Goal: Information Seeking & Learning: Learn about a topic

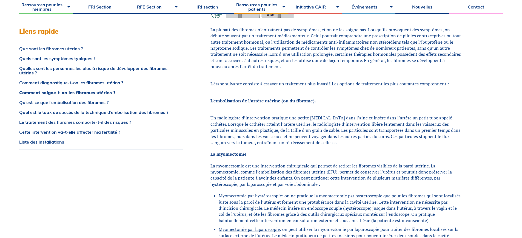
scroll to position [884, 0]
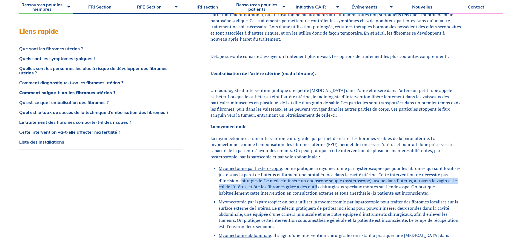
drag, startPoint x: 277, startPoint y: 177, endPoint x: 322, endPoint y: 179, distance: 45.0
click at [322, 179] on li "Myomectomie par hystéroscopie : on ne pratique la myomectomie par hystéroscopie…" at bounding box center [340, 180] width 243 height 31
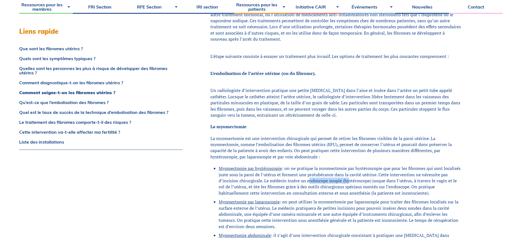
drag, startPoint x: 309, startPoint y: 175, endPoint x: 349, endPoint y: 175, distance: 40.0
click at [349, 175] on li "Myomectomie par hystéroscopie : on ne pratique la myomectomie par hystéroscopie…" at bounding box center [340, 180] width 243 height 31
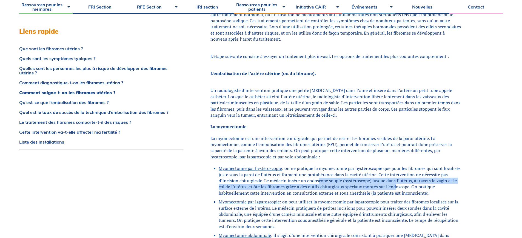
drag, startPoint x: 319, startPoint y: 174, endPoint x: 397, endPoint y: 179, distance: 78.1
click at [397, 179] on li "Myomectomie par hystéroscopie : on ne pratique la myomectomie par hystéroscopie…" at bounding box center [340, 180] width 243 height 31
drag, startPoint x: 407, startPoint y: 174, endPoint x: 444, endPoint y: 182, distance: 38.2
click at [444, 182] on li "Myomectomie par hystéroscopie : on ne pratique la myomectomie par hystéroscopie…" at bounding box center [340, 180] width 243 height 31
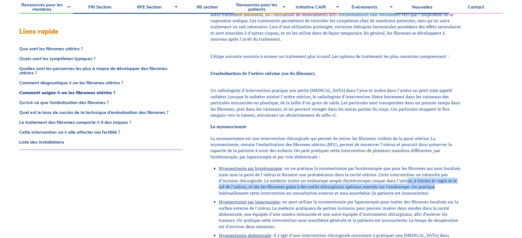
click at [445, 182] on li "Myomectomie par hystéroscopie : on ne pratique la myomectomie par hystéroscopie…" at bounding box center [340, 180] width 243 height 31
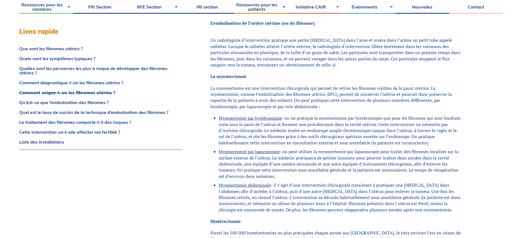
scroll to position [939, 0]
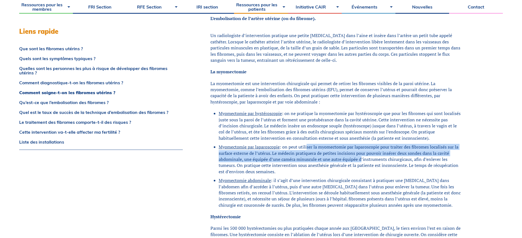
drag, startPoint x: 306, startPoint y: 139, endPoint x: 361, endPoint y: 154, distance: 56.8
click at [361, 154] on li "Myomectomie par laparoscopie : on peut utiliser la myomectomie par laparoscopie…" at bounding box center [340, 159] width 243 height 31
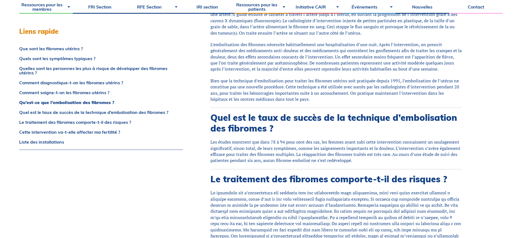
scroll to position [1377, 0]
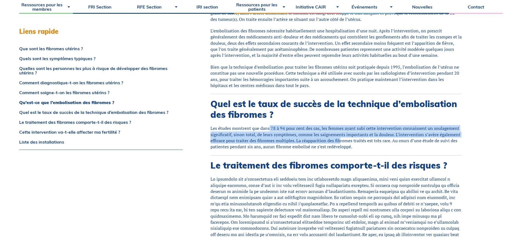
drag, startPoint x: 273, startPoint y: 120, endPoint x: 343, endPoint y: 135, distance: 72.3
click at [343, 135] on div "Les études montrent que dans 78 à 94 pour cent des cas, les femmes ayant subi c…" at bounding box center [336, 137] width 251 height 25
drag, startPoint x: 340, startPoint y: 123, endPoint x: 417, endPoint y: 134, distance: 78.0
click at [417, 134] on div "Les études montrent que dans 78 à 94 pour cent des cas, les femmes ayant subi c…" at bounding box center [336, 137] width 251 height 25
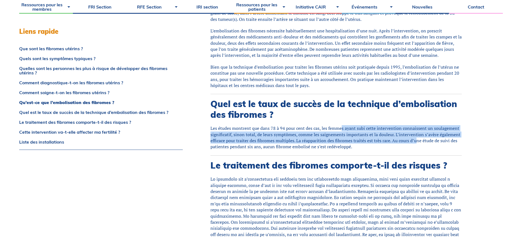
click at [417, 134] on div "Les études montrent que dans 78 à 94 pour cent des cas, les femmes ayant subi c…" at bounding box center [336, 137] width 251 height 25
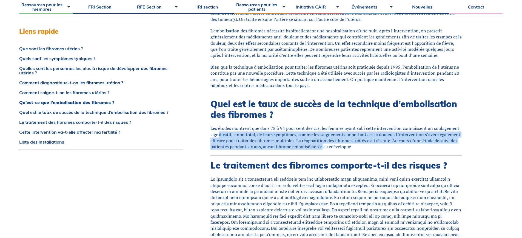
drag, startPoint x: 217, startPoint y: 125, endPoint x: 321, endPoint y: 139, distance: 104.8
click at [321, 139] on div "Les études montrent que dans 78 à 94 pour cent des cas, les femmes ayant subi c…" at bounding box center [336, 137] width 251 height 25
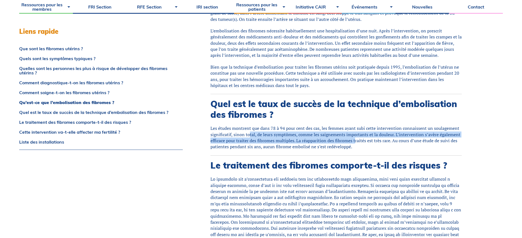
drag, startPoint x: 250, startPoint y: 128, endPoint x: 358, endPoint y: 136, distance: 108.6
click at [356, 136] on div "Les études montrent que dans 78 à 94 pour cent des cas, les femmes ayant subi c…" at bounding box center [336, 137] width 251 height 25
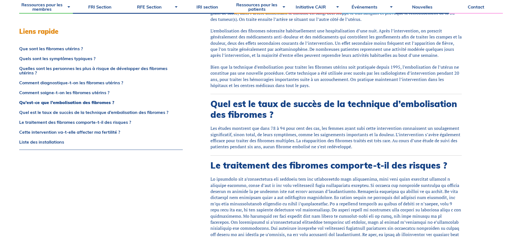
click at [358, 136] on div "Les études montrent que dans 78 à 94 pour cent des cas, les femmes ayant subi c…" at bounding box center [336, 137] width 251 height 25
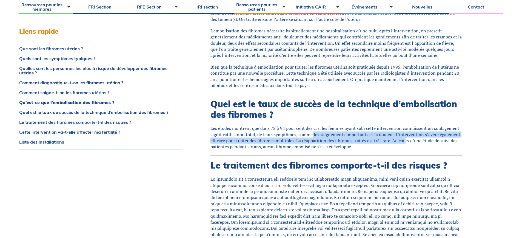
drag, startPoint x: 311, startPoint y: 128, endPoint x: 410, endPoint y: 131, distance: 98.5
click at [410, 131] on div "Les études montrent que dans 78 à 94 pour cent des cas, les femmes ayant subi c…" at bounding box center [336, 137] width 251 height 25
click at [407, 131] on div "Les études montrent que dans 78 à 94 pour cent des cas, les femmes ayant subi c…" at bounding box center [336, 137] width 251 height 25
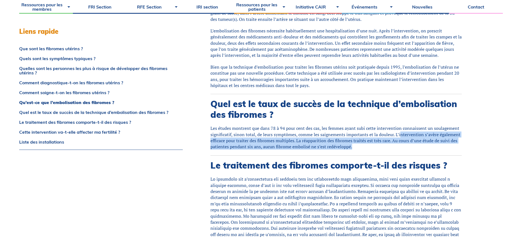
drag, startPoint x: 399, startPoint y: 128, endPoint x: 459, endPoint y: 139, distance: 61.3
click at [459, 139] on div "Les études montrent que dans 78 à 94 pour cent des cas, les femmes ayant subi c…" at bounding box center [336, 137] width 251 height 25
click at [457, 139] on div "Les études montrent que dans 78 à 94 pour cent des cas, les femmes ayant subi c…" at bounding box center [336, 137] width 251 height 25
drag, startPoint x: 263, startPoint y: 136, endPoint x: 328, endPoint y: 144, distance: 65.2
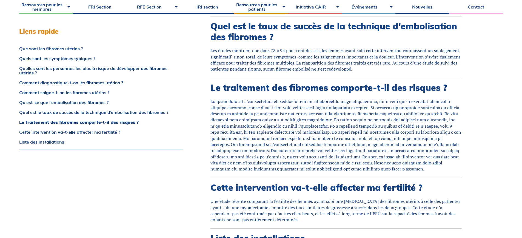
scroll to position [1405, 0]
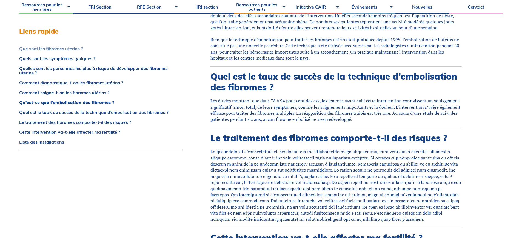
click at [51, 49] on link "Que sont les fibromes utérins ?" at bounding box center [101, 48] width 164 height 4
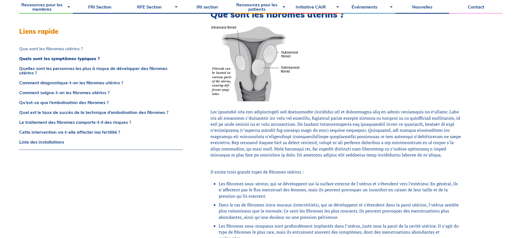
scroll to position [284, 0]
